Goal: Task Accomplishment & Management: Manage account settings

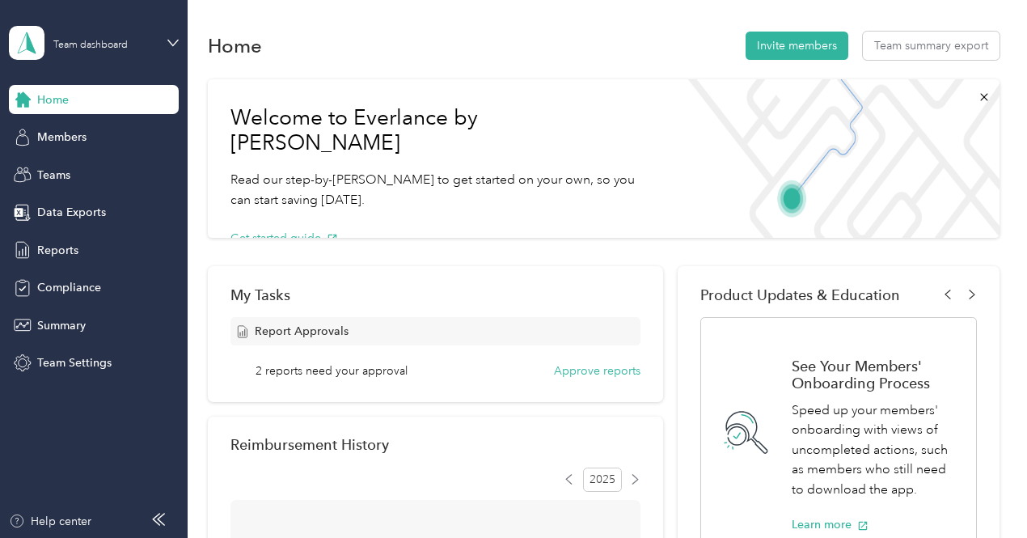
scroll to position [81, 0]
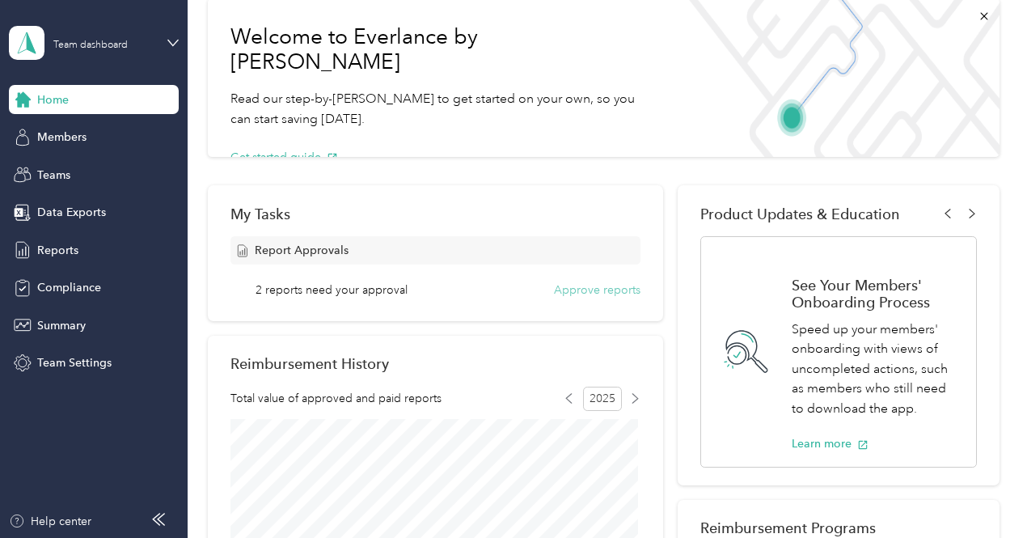
click at [581, 292] on button "Approve reports" at bounding box center [597, 289] width 87 height 17
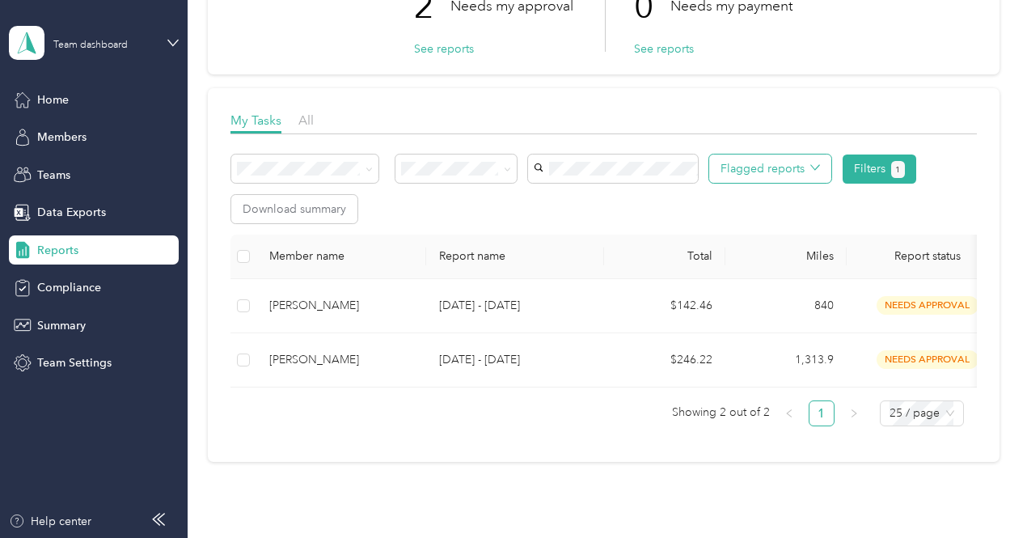
scroll to position [162, 0]
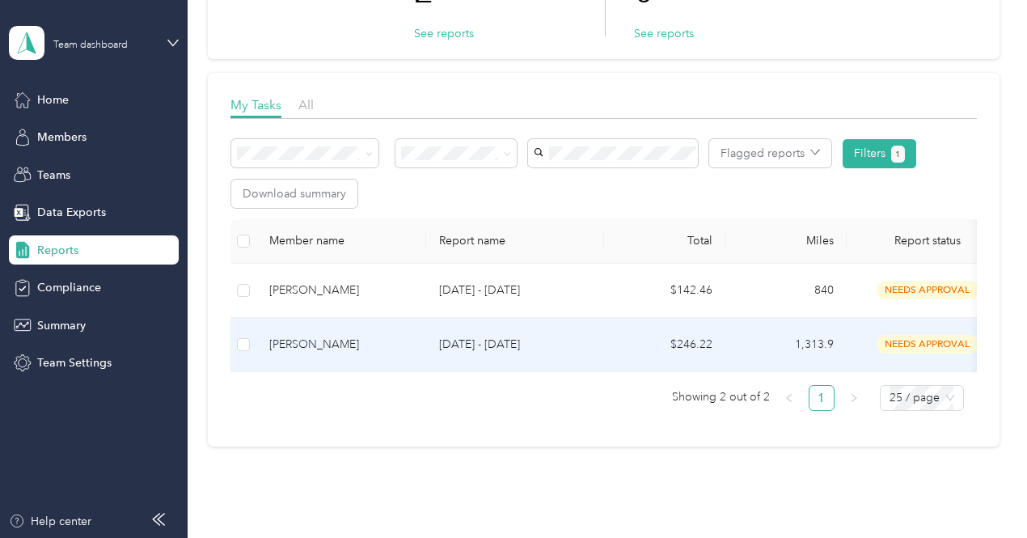
click at [335, 337] on div "[PERSON_NAME]" at bounding box center [341, 345] width 144 height 18
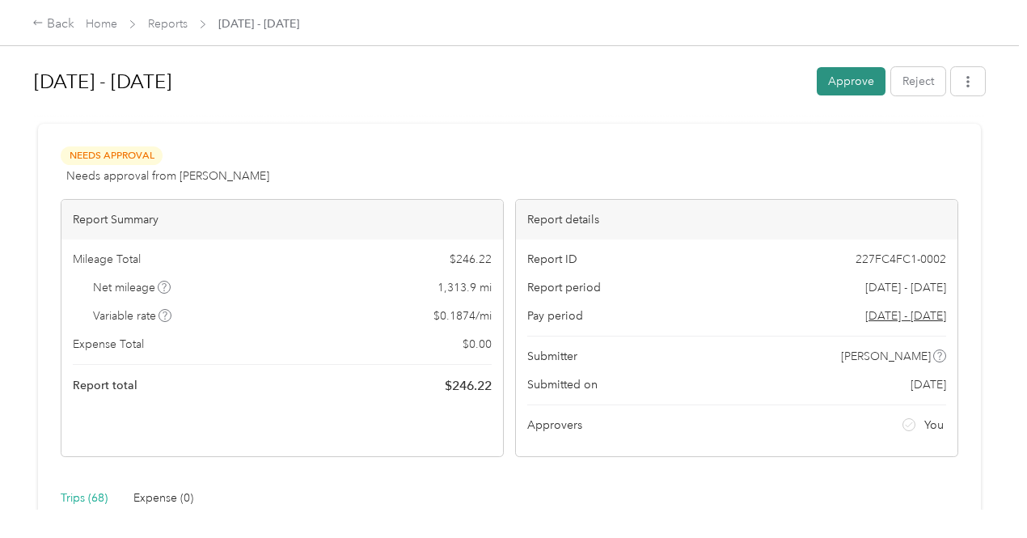
click at [836, 87] on button "Approve" at bounding box center [851, 81] width 69 height 28
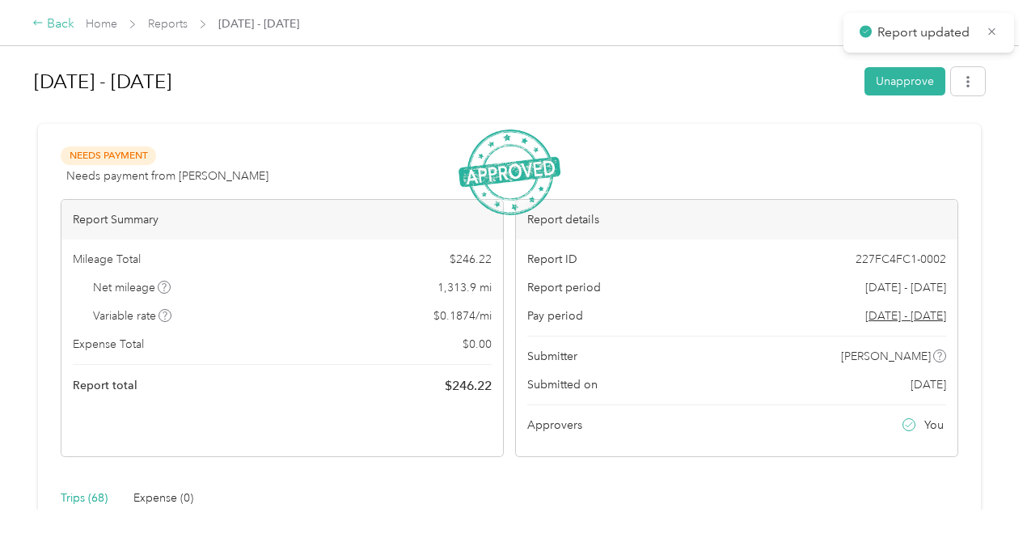
click at [37, 25] on icon at bounding box center [37, 22] width 11 height 11
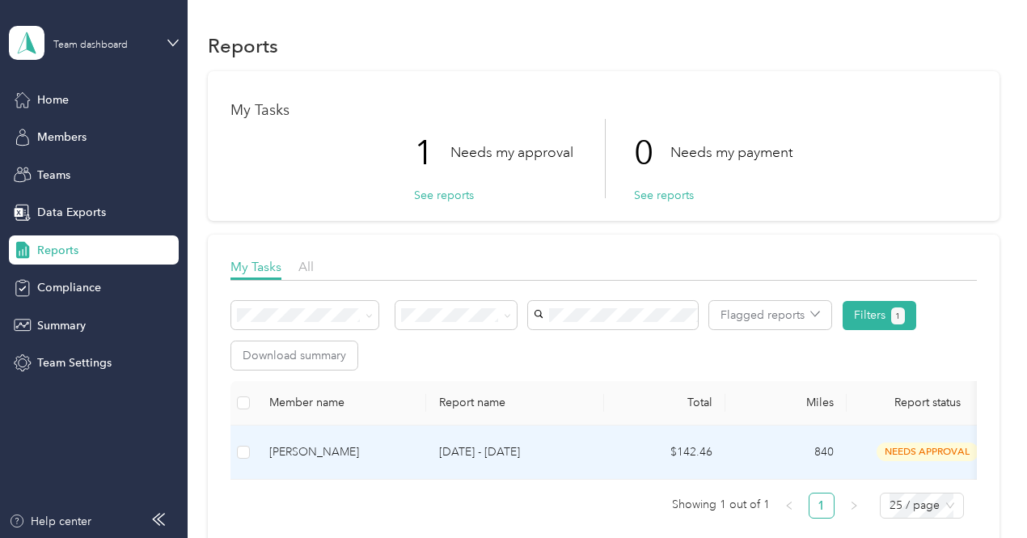
click at [312, 453] on div "[PERSON_NAME]" at bounding box center [341, 452] width 144 height 18
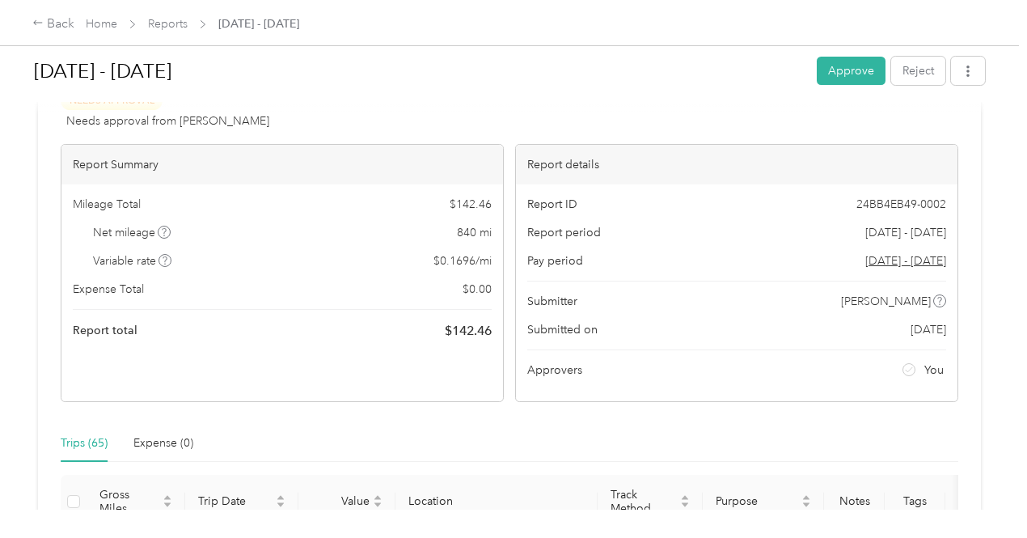
scroll to position [81, 0]
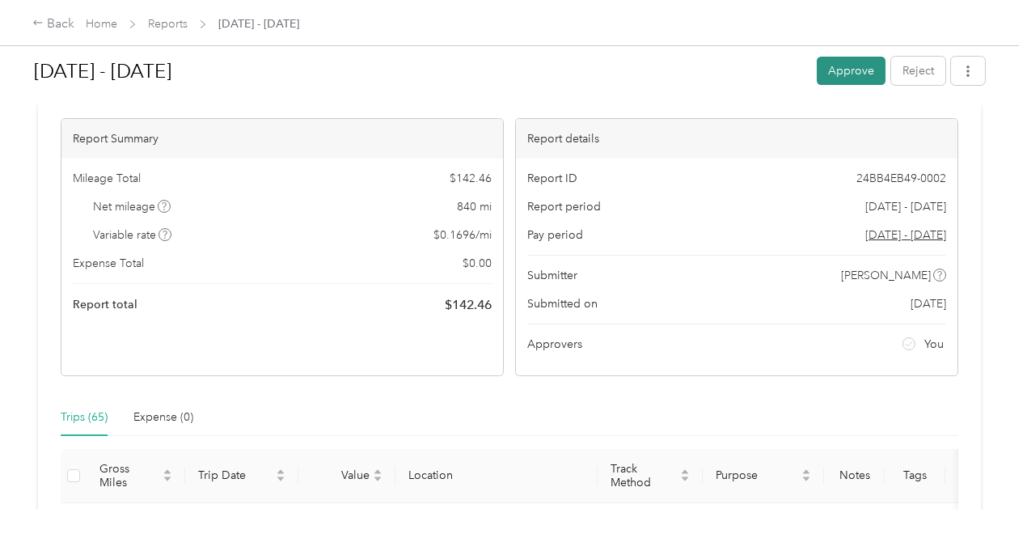
click at [849, 69] on button "Approve" at bounding box center [851, 71] width 69 height 28
